Goal: Use online tool/utility: Utilize a website feature to perform a specific function

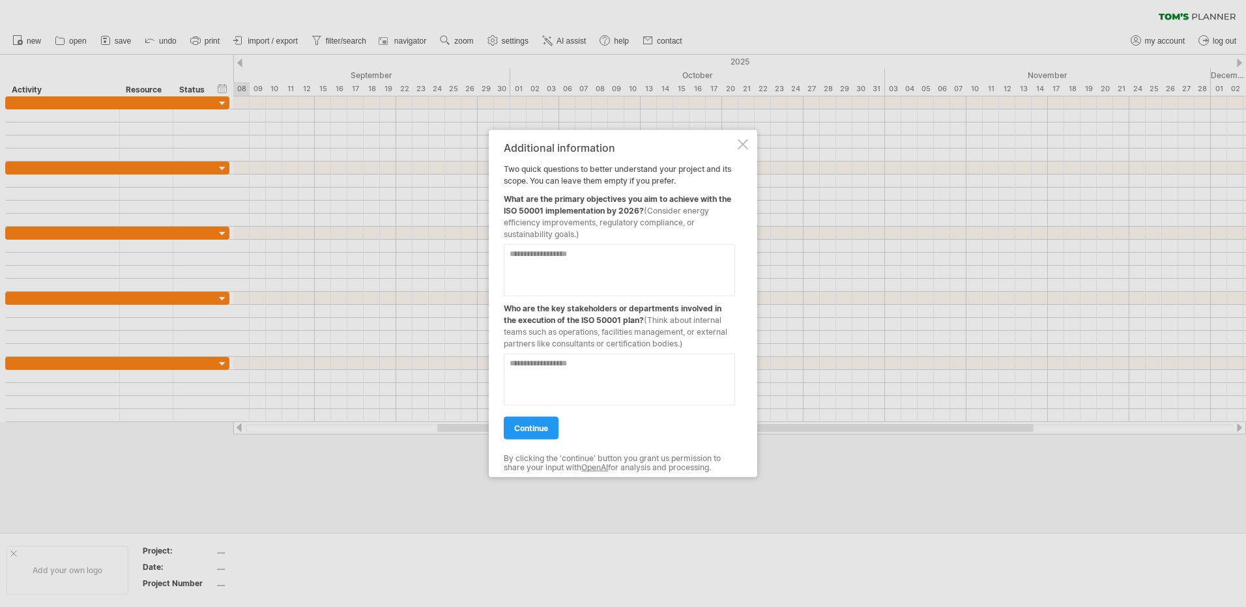
click at [568, 276] on textarea at bounding box center [619, 270] width 231 height 52
click at [515, 437] on link "continue" at bounding box center [531, 428] width 55 height 23
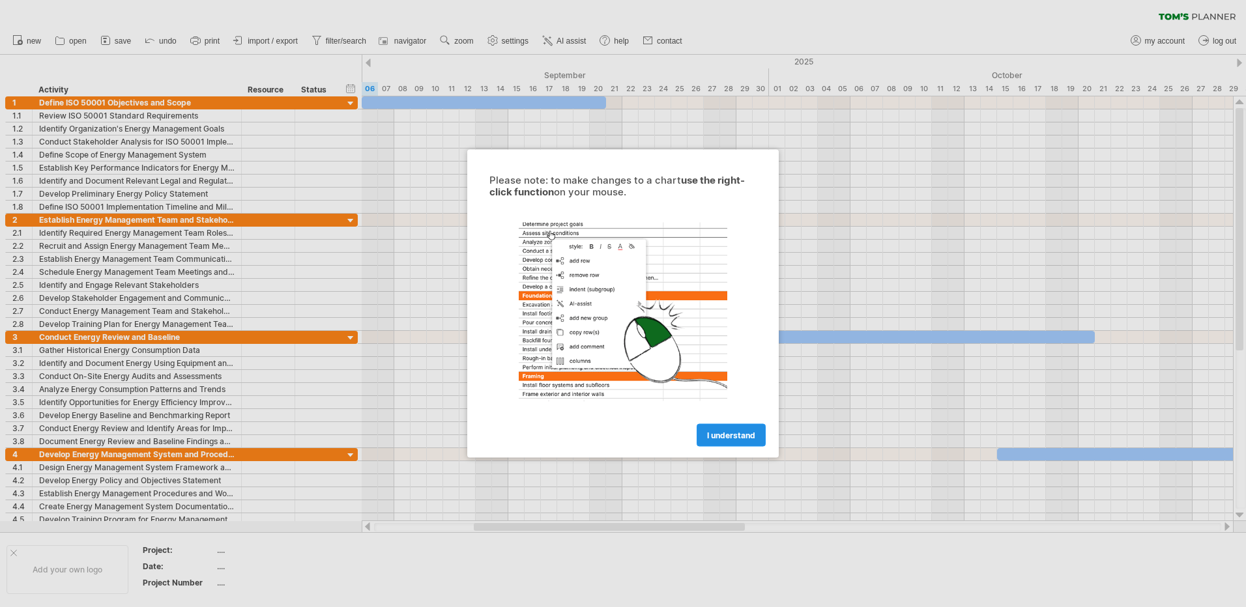
click at [731, 438] on span "I understand" at bounding box center [731, 436] width 48 height 10
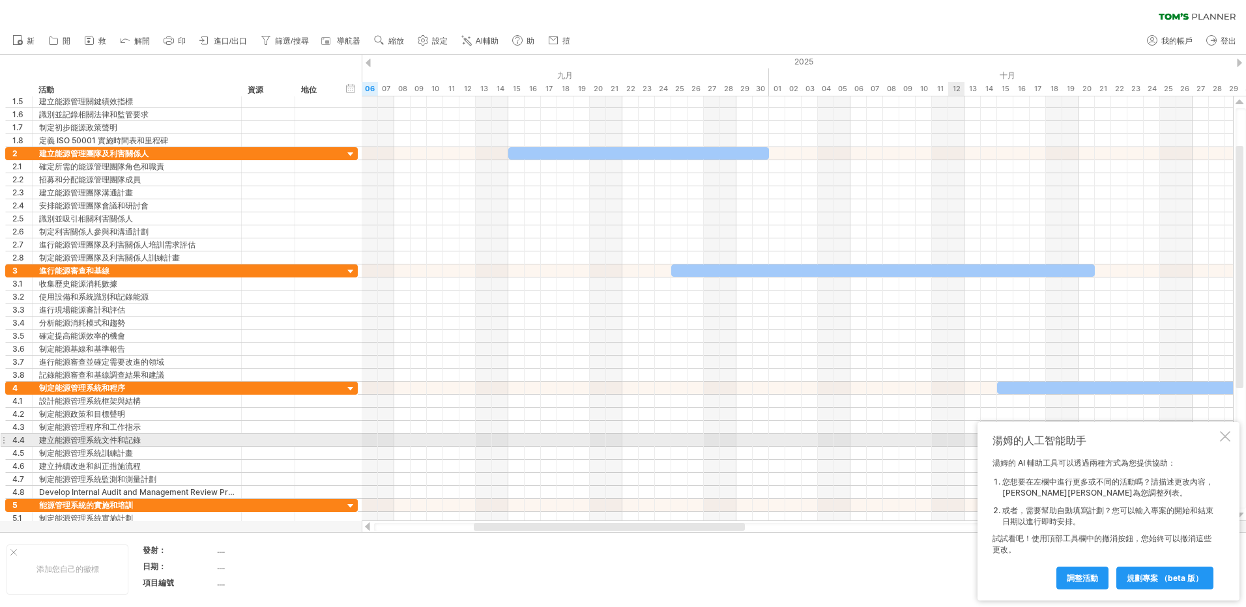
click at [1226, 435] on div at bounding box center [1225, 436] width 10 height 10
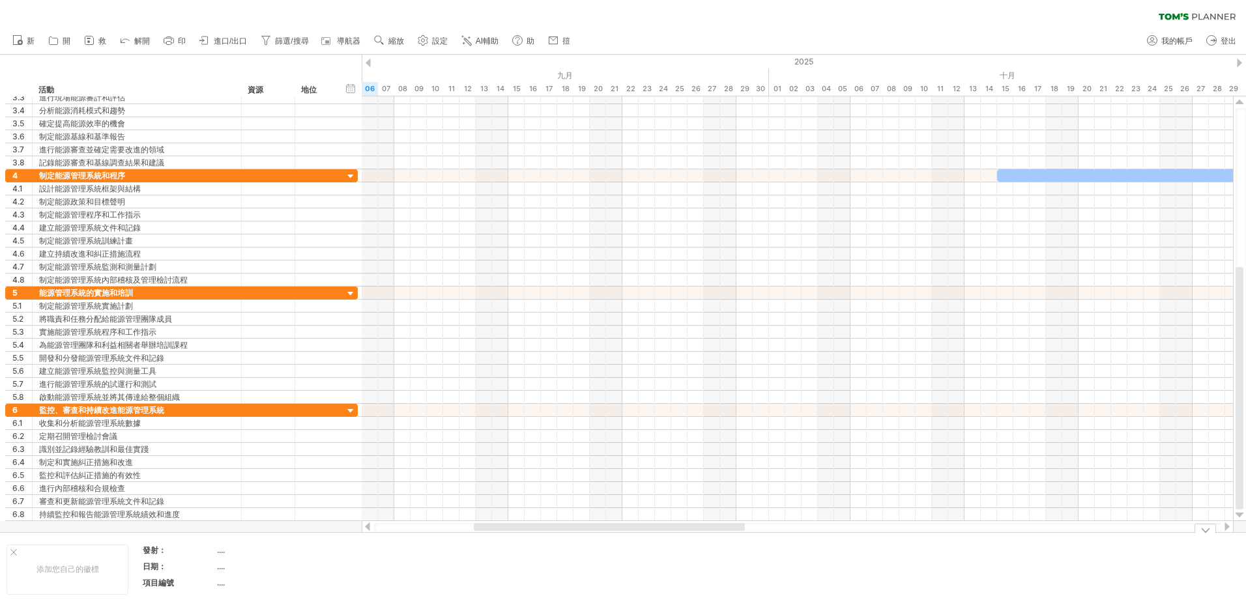
drag, startPoint x: 651, startPoint y: 536, endPoint x: 697, endPoint y: 537, distance: 46.3
click at [697, 537] on div "添加您自己的徽標 發射： .... 日期： .... 項目編號 ...." at bounding box center [623, 569] width 1246 height 74
drag, startPoint x: 655, startPoint y: 533, endPoint x: 710, endPoint y: 540, distance: 55.1
click at [801, 542] on div "添加您自己的徽標 發射： .... 日期： .... 項目編號 ...." at bounding box center [623, 569] width 1246 height 74
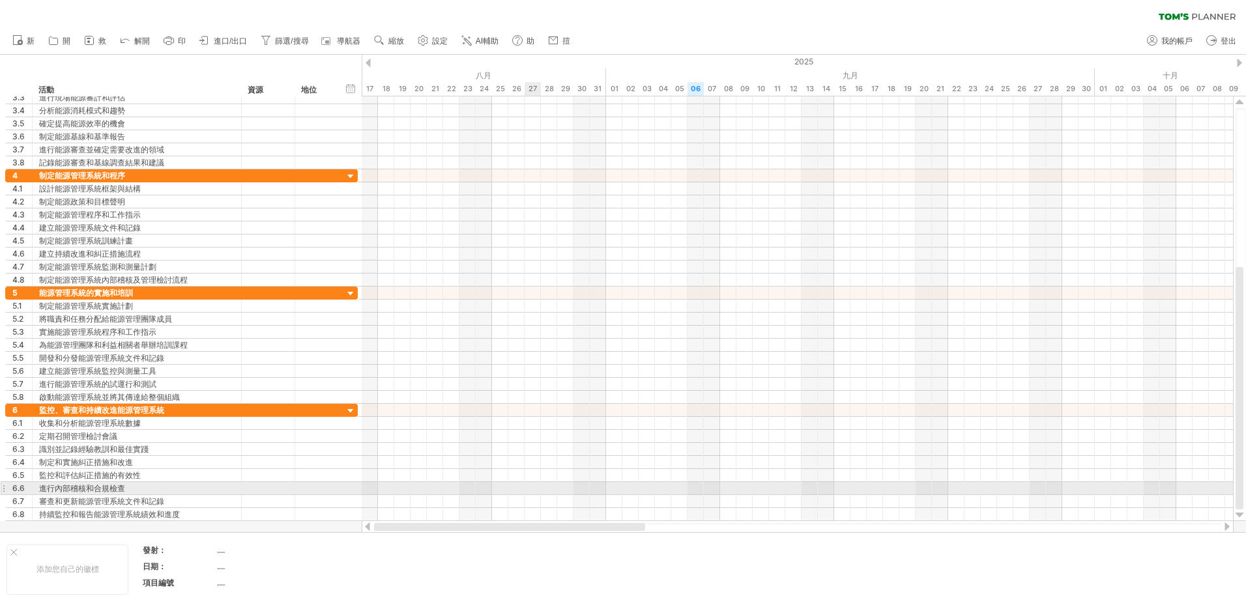
drag, startPoint x: 687, startPoint y: 530, endPoint x: 520, endPoint y: 474, distance: 176.6
click at [521, 478] on div "Trying to reach [DOMAIN_NAME] Connected again... 0% clear filter 新 1" at bounding box center [623, 303] width 1246 height 607
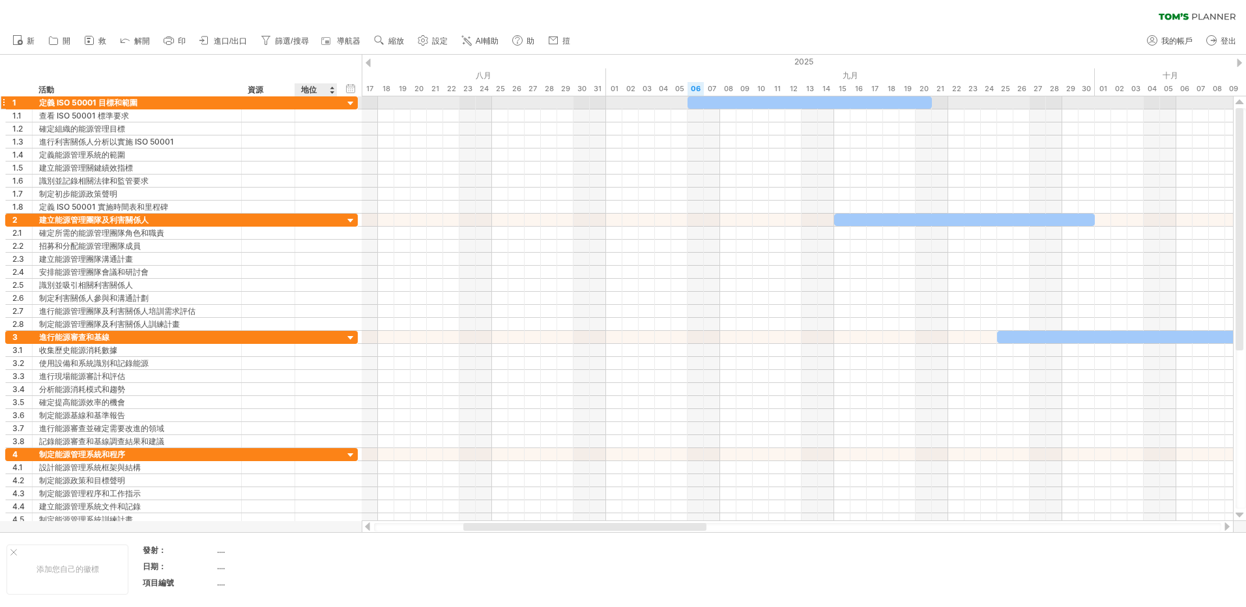
click at [354, 102] on div at bounding box center [351, 104] width 12 height 12
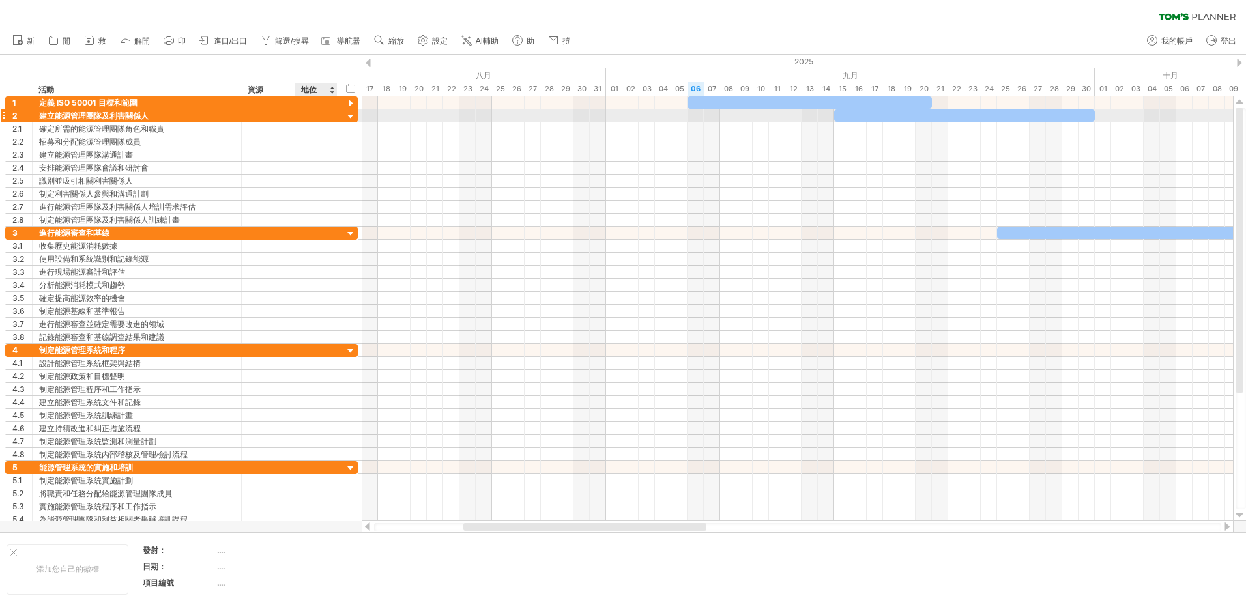
click at [347, 117] on div at bounding box center [351, 117] width 12 height 12
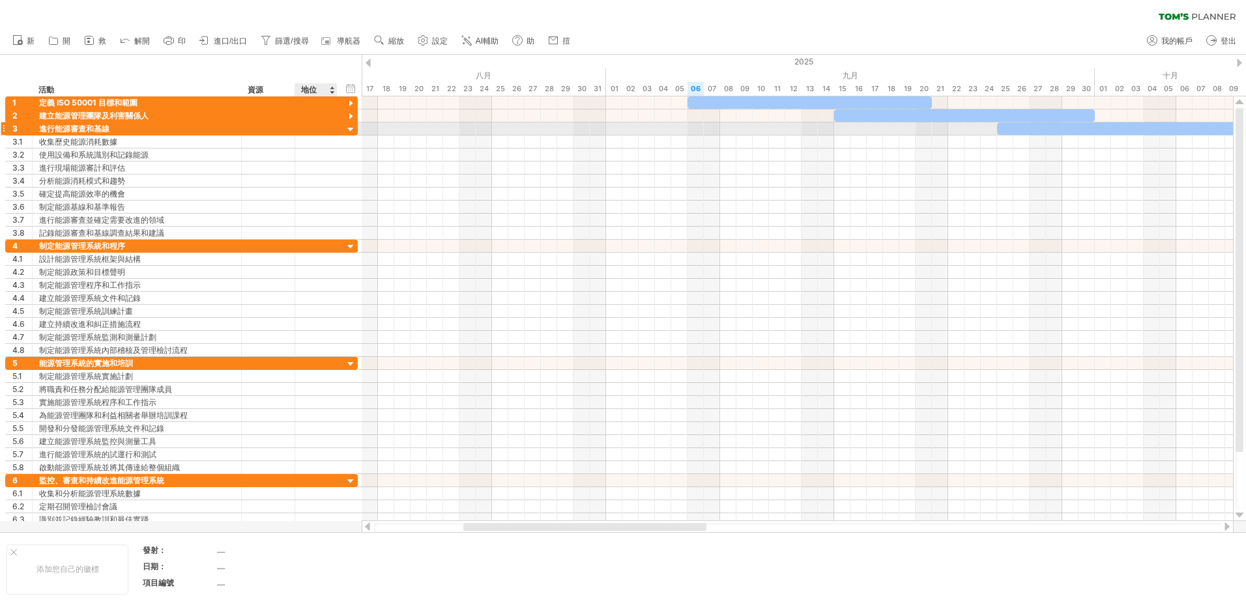
click at [352, 132] on div at bounding box center [351, 130] width 12 height 12
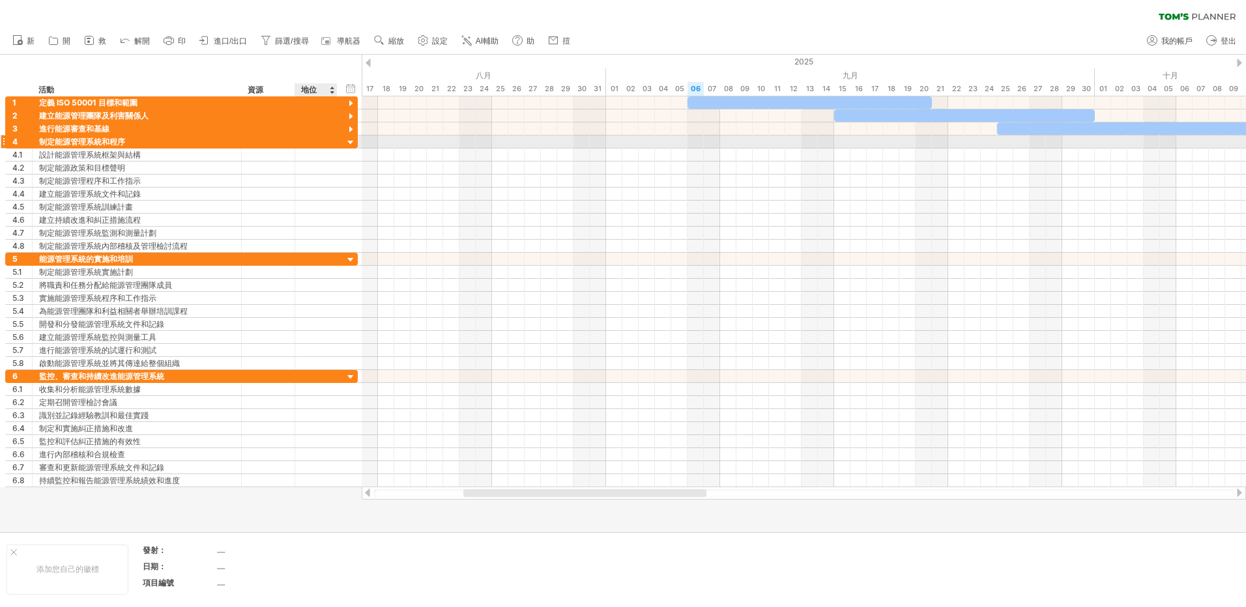
click at [349, 143] on div at bounding box center [351, 143] width 12 height 12
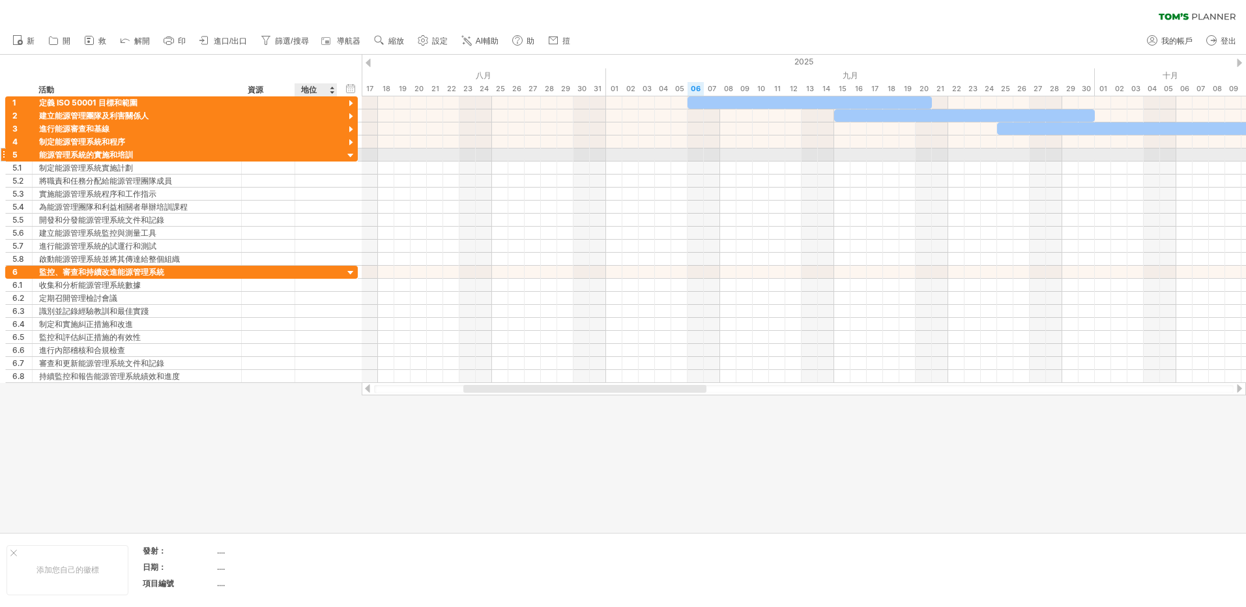
click at [349, 157] on div at bounding box center [351, 156] width 12 height 12
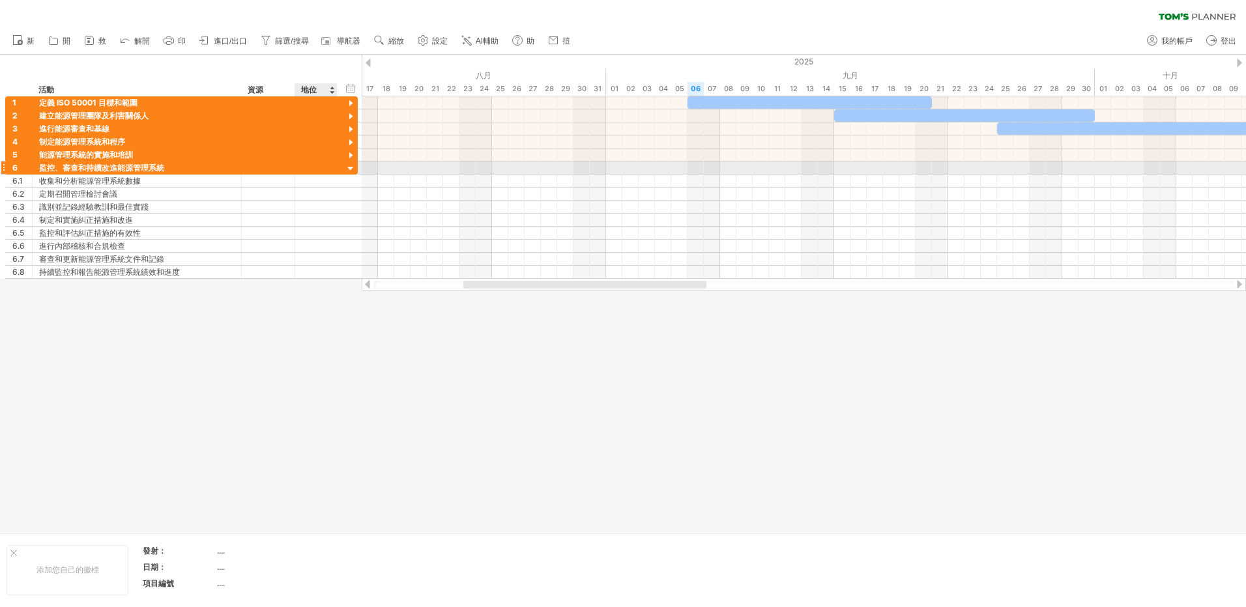
click at [353, 167] on div at bounding box center [351, 169] width 12 height 12
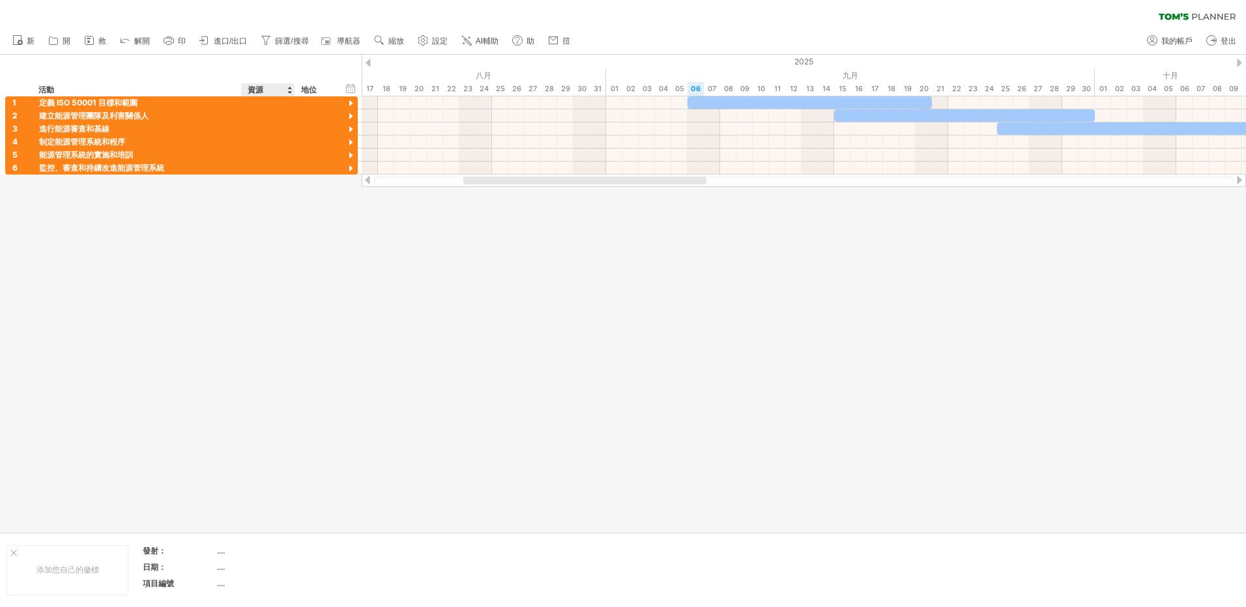
click at [287, 250] on div at bounding box center [623, 294] width 1246 height 478
click at [489, 43] on span "AI輔助" at bounding box center [487, 40] width 23 height 9
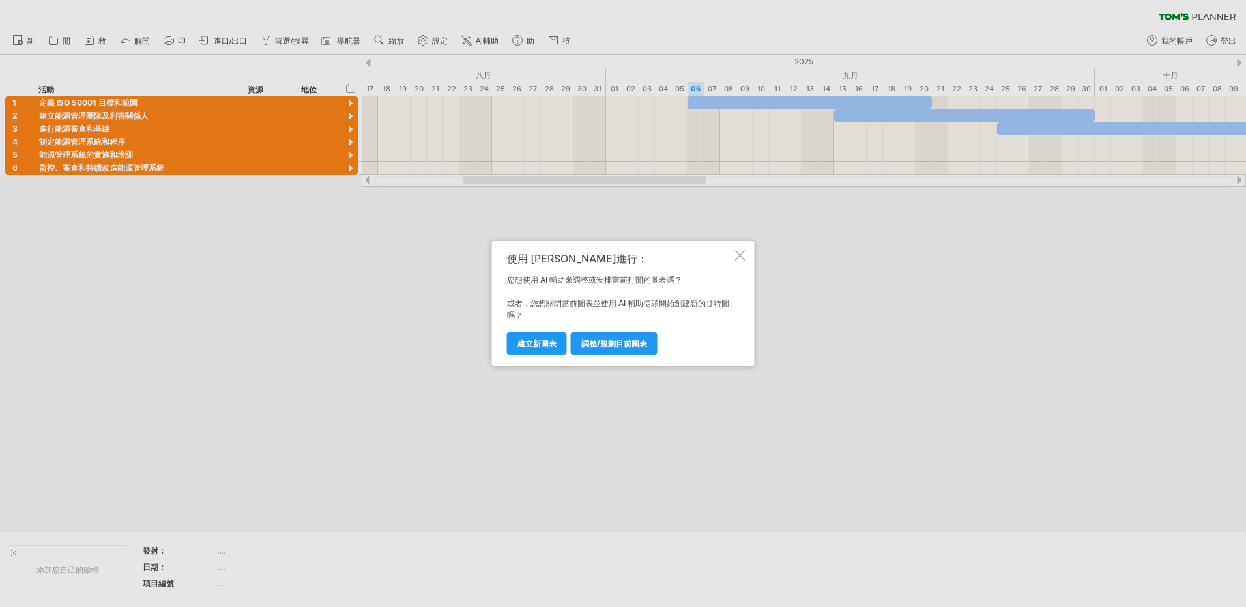
click at [736, 257] on div at bounding box center [740, 255] width 10 height 10
